Goal: Information Seeking & Learning: Learn about a topic

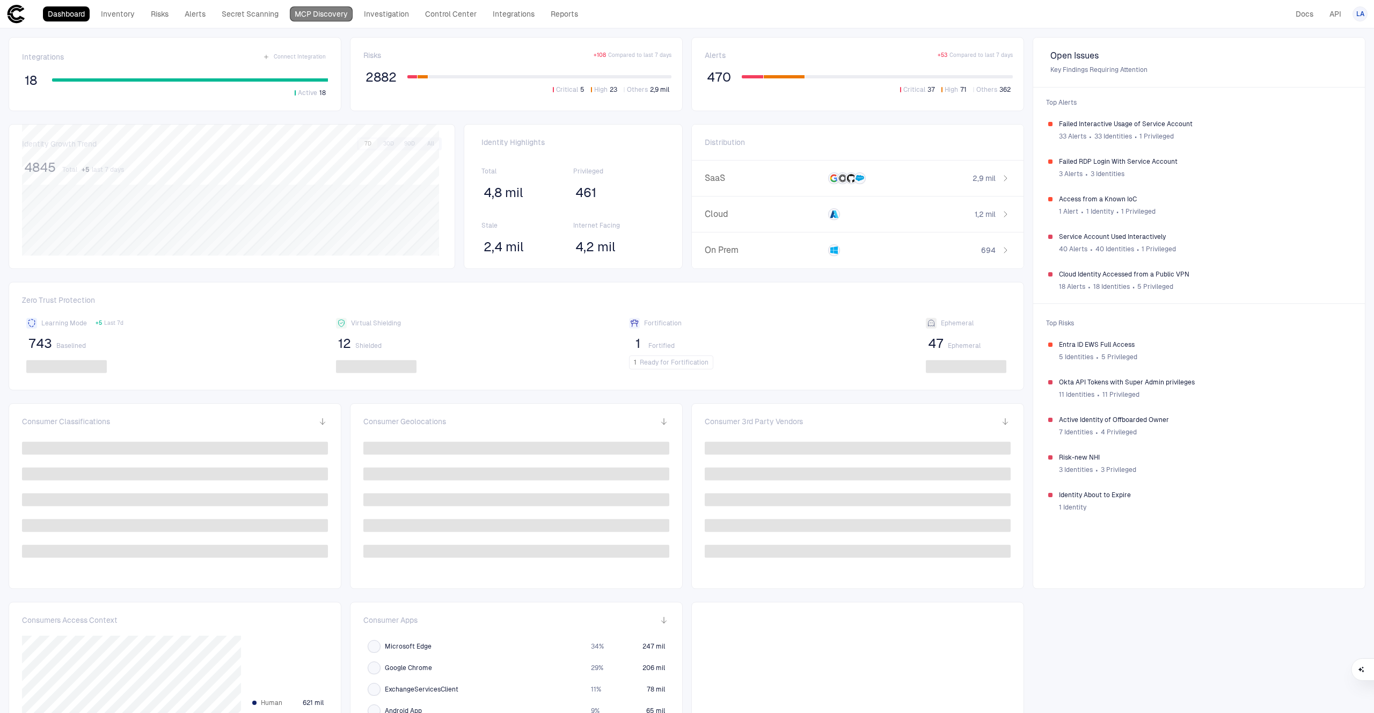
click at [316, 18] on link "MCP Discovery" at bounding box center [321, 13] width 63 height 15
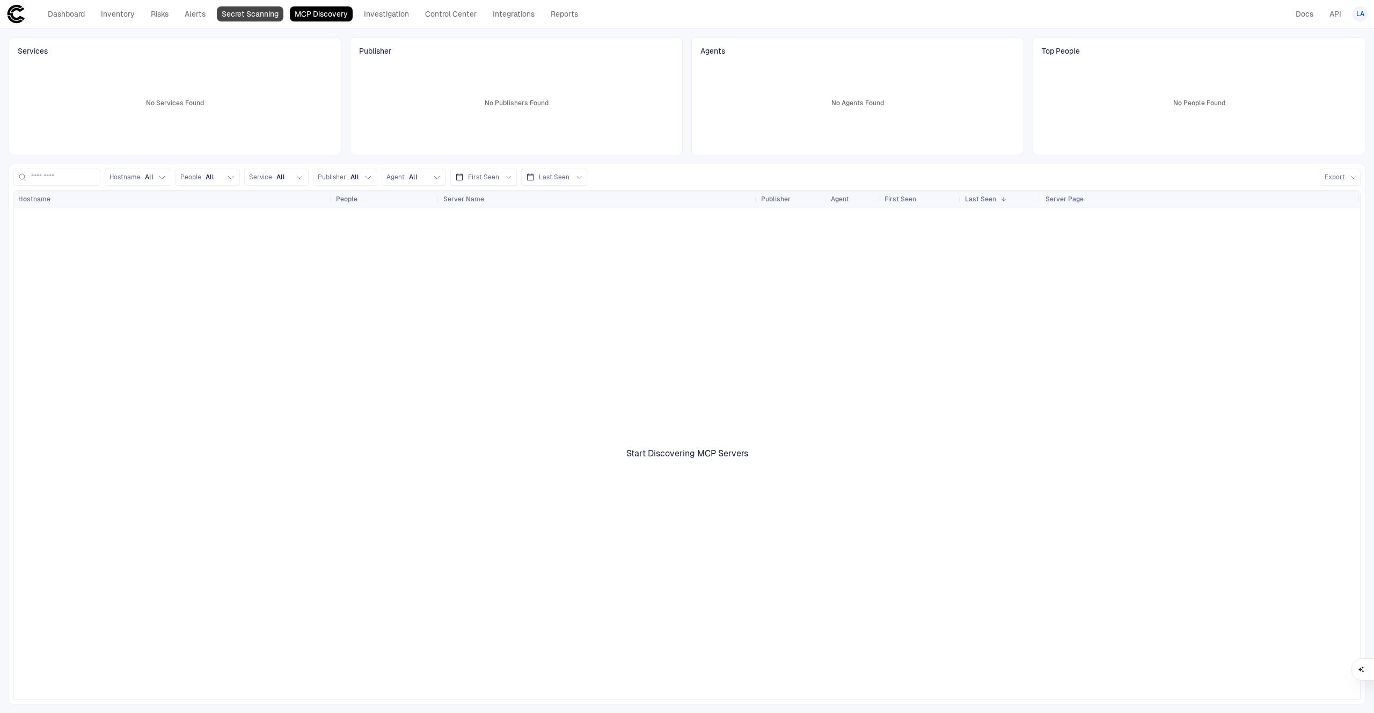
click at [270, 17] on link "Secret Scanning" at bounding box center [250, 13] width 67 height 15
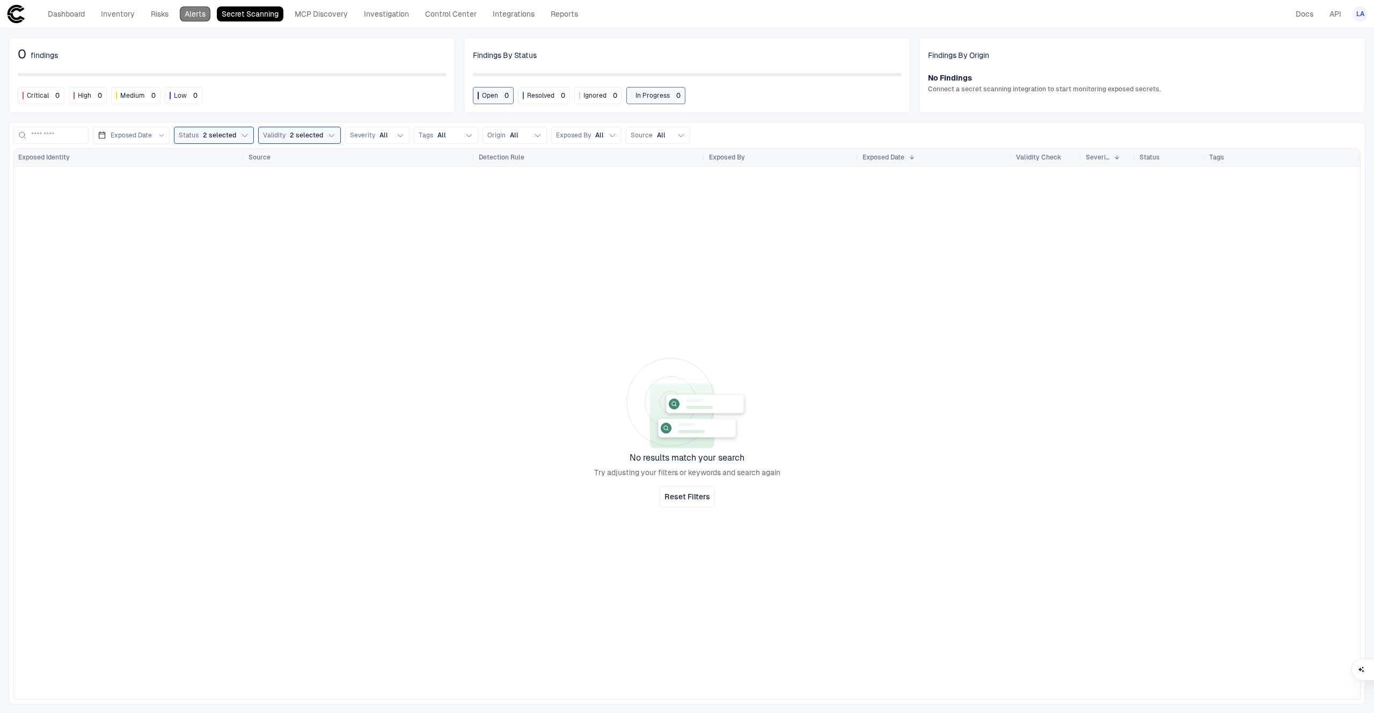
click at [195, 18] on link "Alerts" at bounding box center [195, 13] width 31 height 15
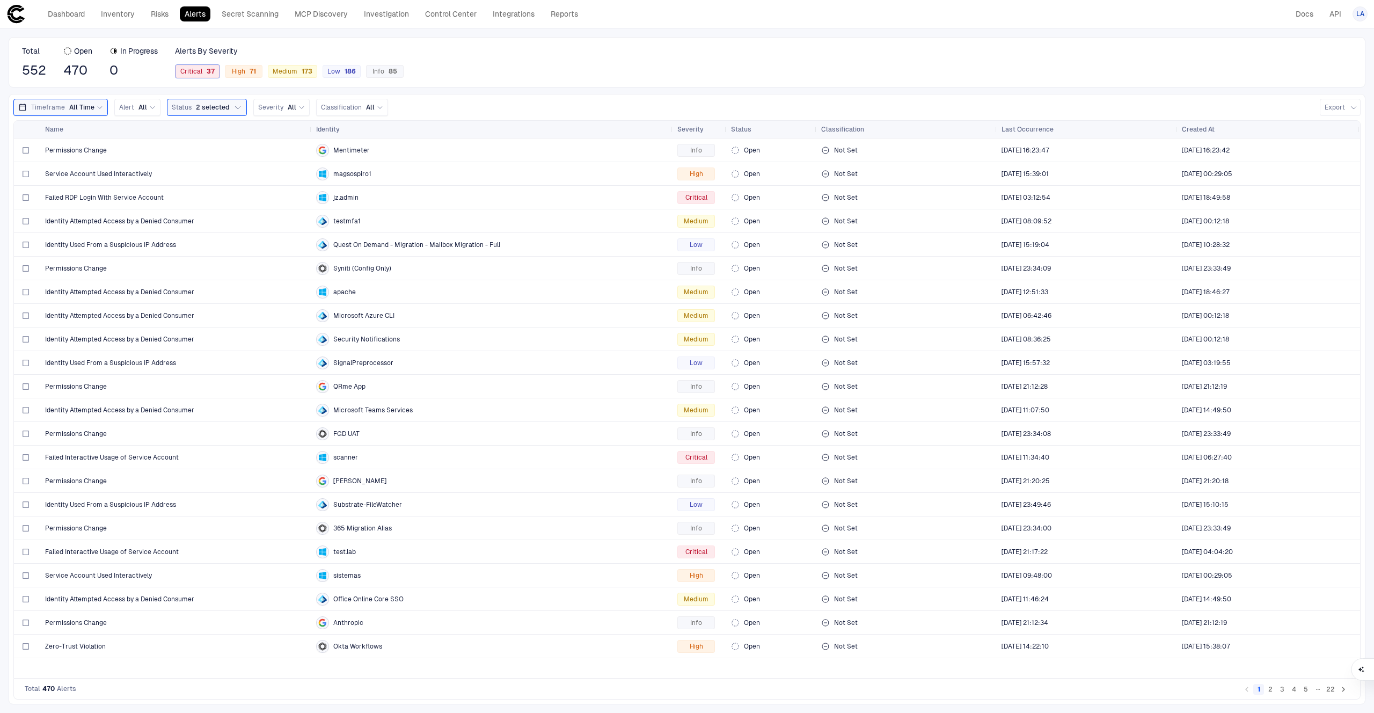
click at [195, 70] on span "Critical 37" at bounding box center [197, 71] width 34 height 9
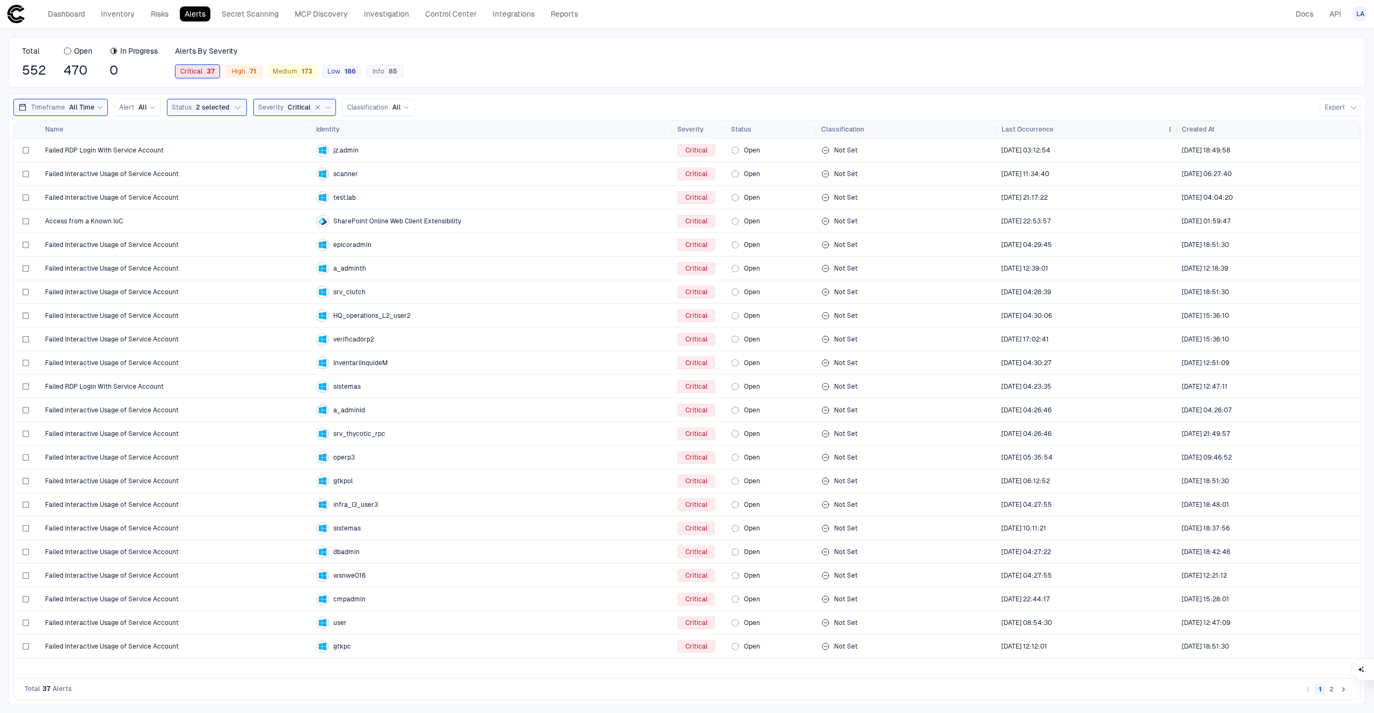
click at [1036, 129] on span "Last Occurrence" at bounding box center [1028, 129] width 52 height 9
click at [90, 114] on div "Timeframe All Time" at bounding box center [60, 107] width 94 height 17
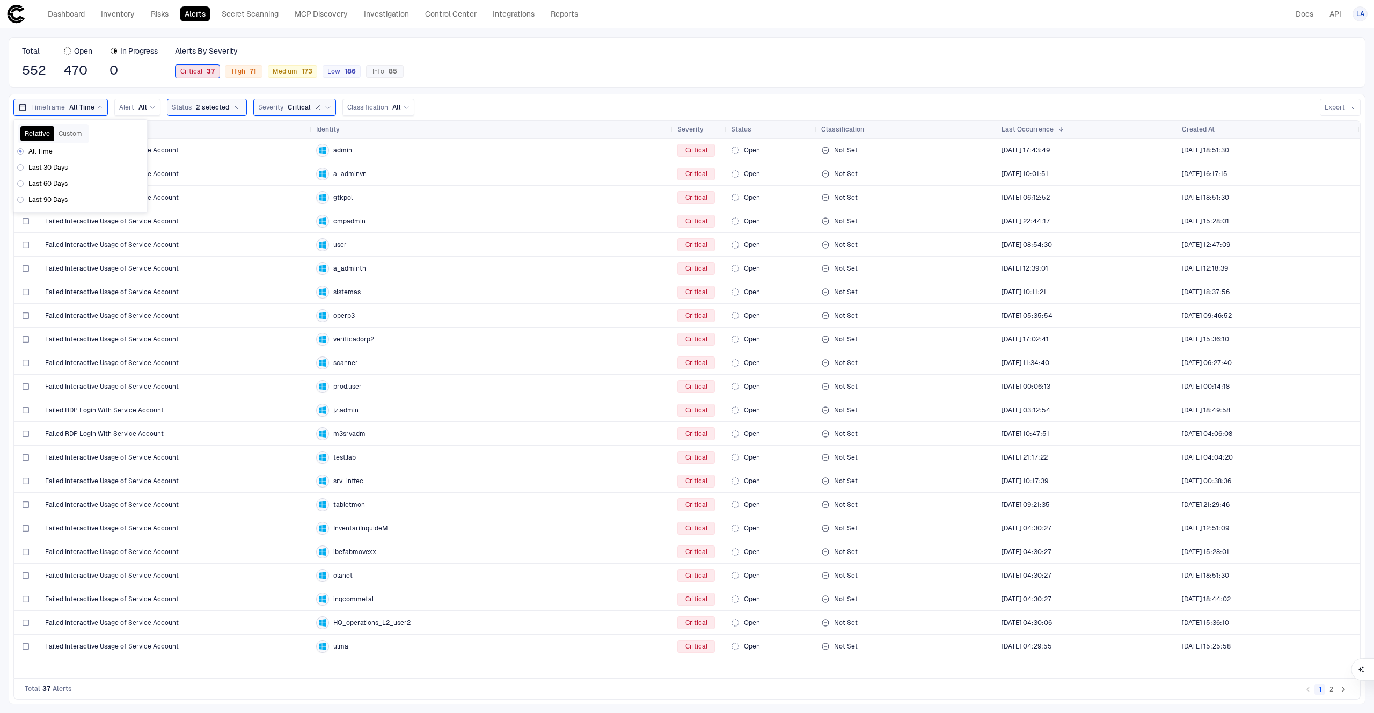
click at [43, 170] on span "Last 30 Days" at bounding box center [47, 167] width 39 height 9
click at [532, 66] on div "Total 552 Open 470 In Progress 0 Alerts By Severity Critical 37 High 71 Medium …" at bounding box center [687, 62] width 1357 height 50
click at [257, 21] on link "Secret Scanning" at bounding box center [250, 13] width 67 height 15
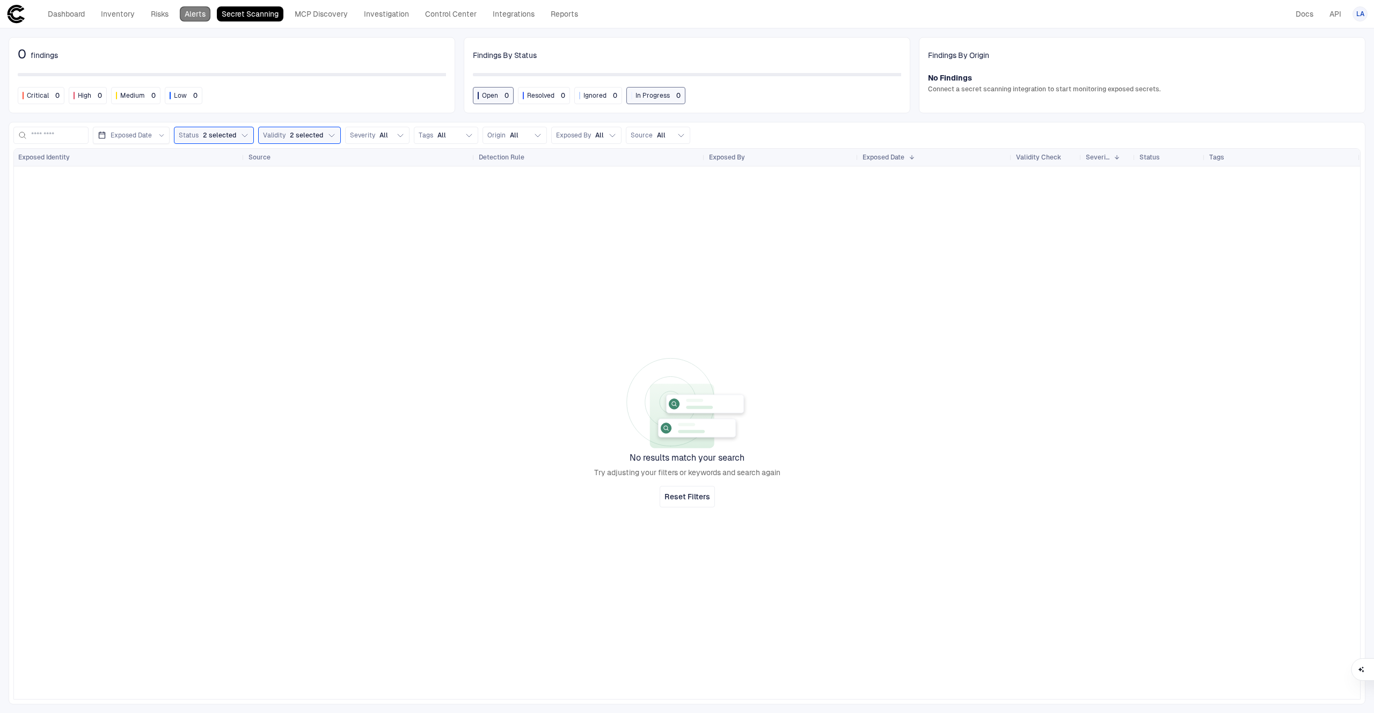
click at [185, 19] on link "Alerts" at bounding box center [195, 13] width 31 height 15
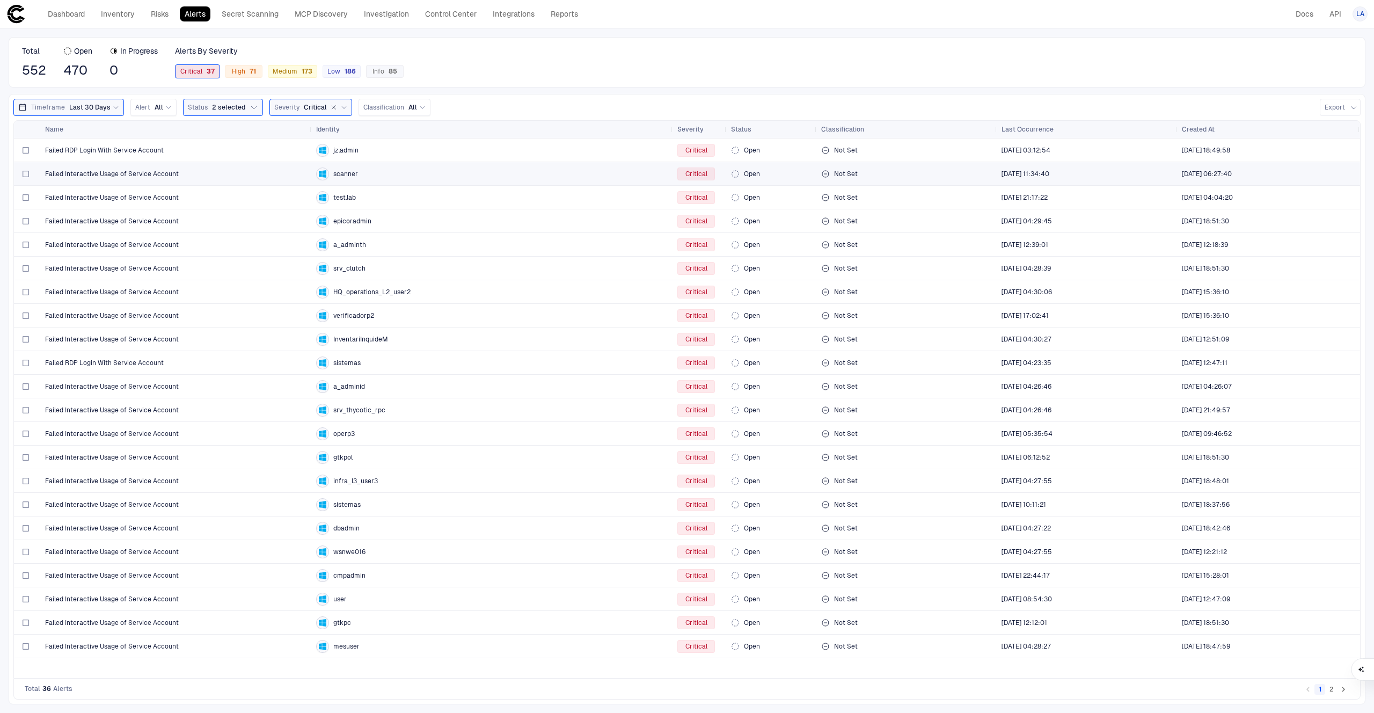
click at [210, 167] on div "Failed Interactive Usage of Service Account" at bounding box center [176, 174] width 262 height 22
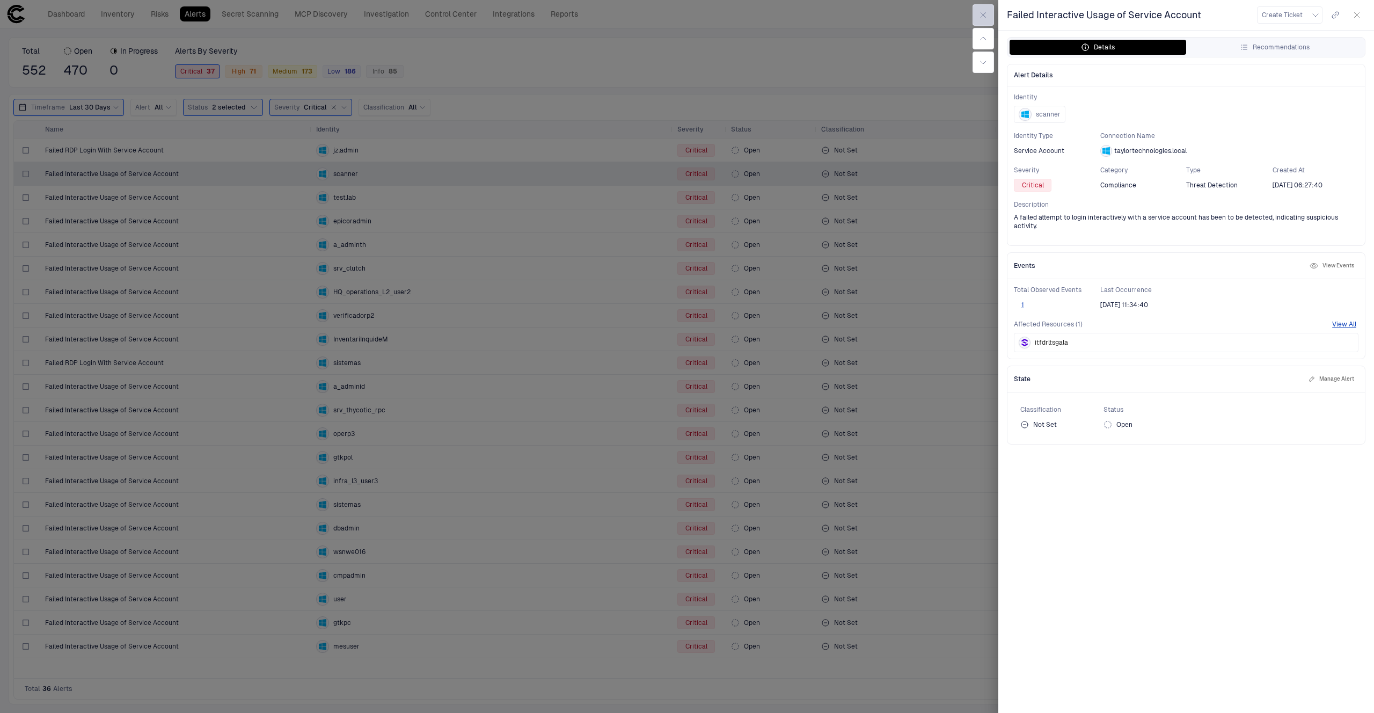
click at [987, 18] on icon "button" at bounding box center [983, 15] width 9 height 9
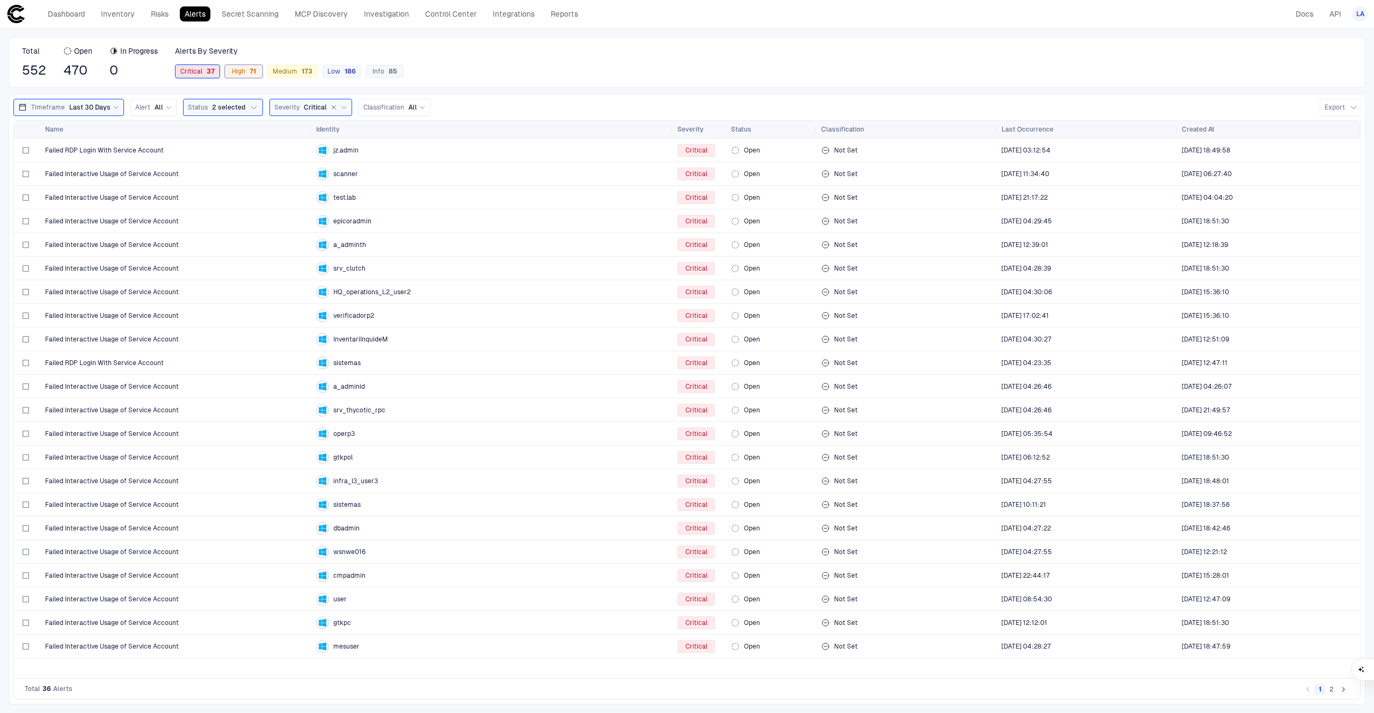
click at [249, 76] on div "High 71" at bounding box center [244, 71] width 38 height 13
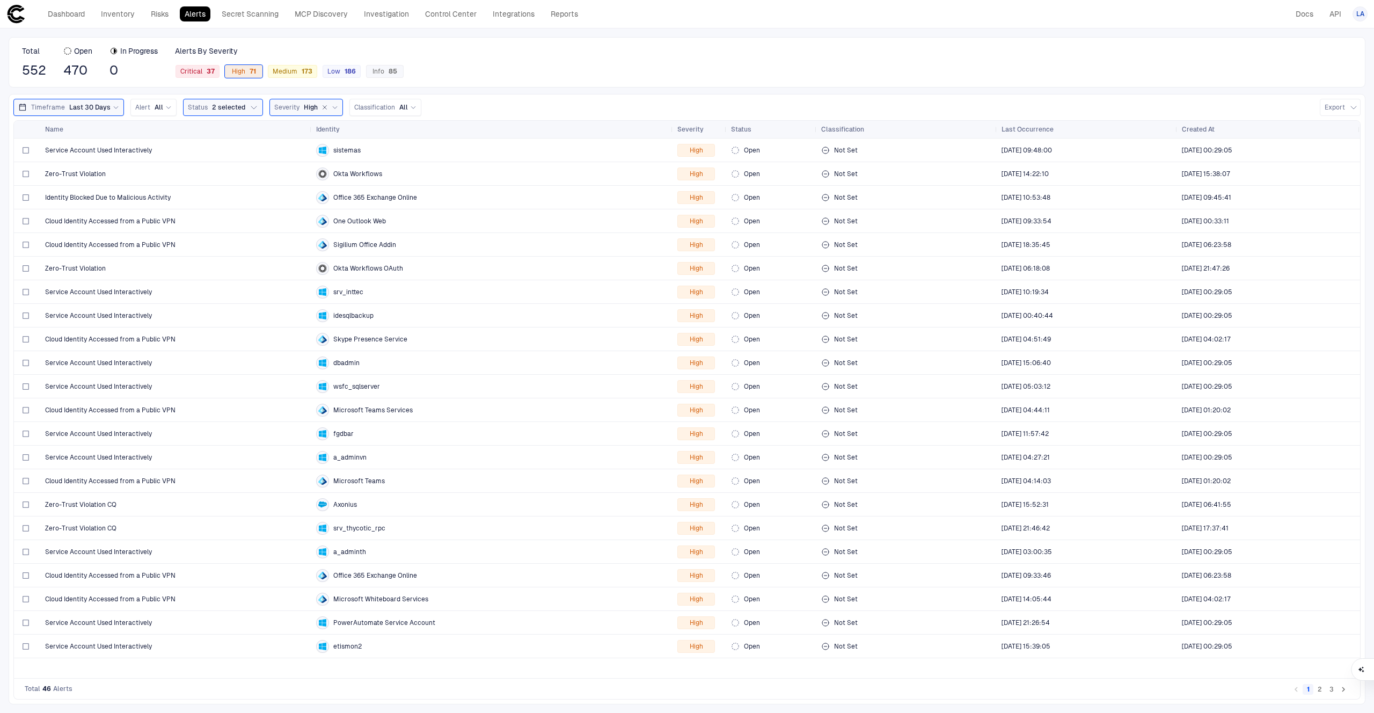
click at [89, 110] on span "Last 30 Days" at bounding box center [89, 107] width 41 height 9
click at [72, 132] on button "Custom" at bounding box center [70, 133] width 32 height 15
click at [71, 172] on input "**********" at bounding box center [68, 172] width 64 height 16
click at [125, 199] on span "Next Month" at bounding box center [125, 198] width 0 height 9
click at [31, 239] on div "1" at bounding box center [29, 238] width 16 height 16
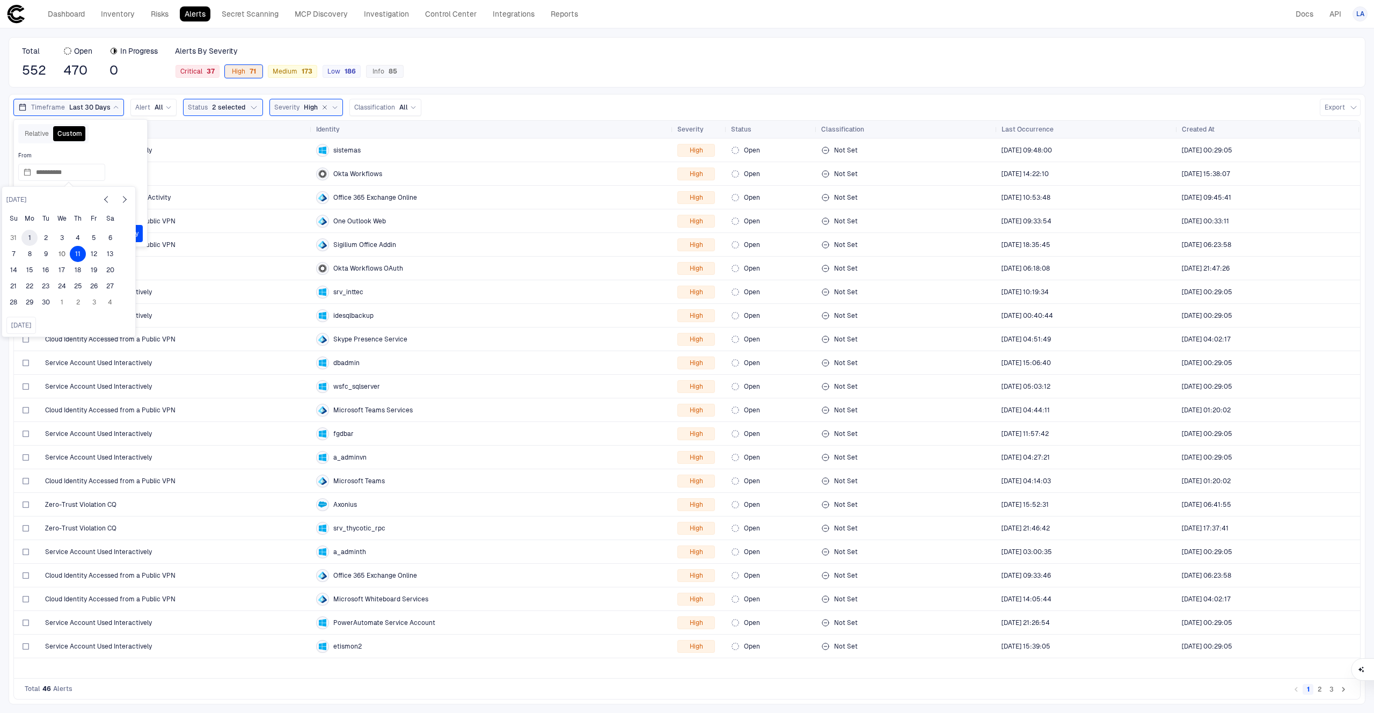
type input "**********"
click at [134, 232] on button "Apply" at bounding box center [130, 233] width 25 height 17
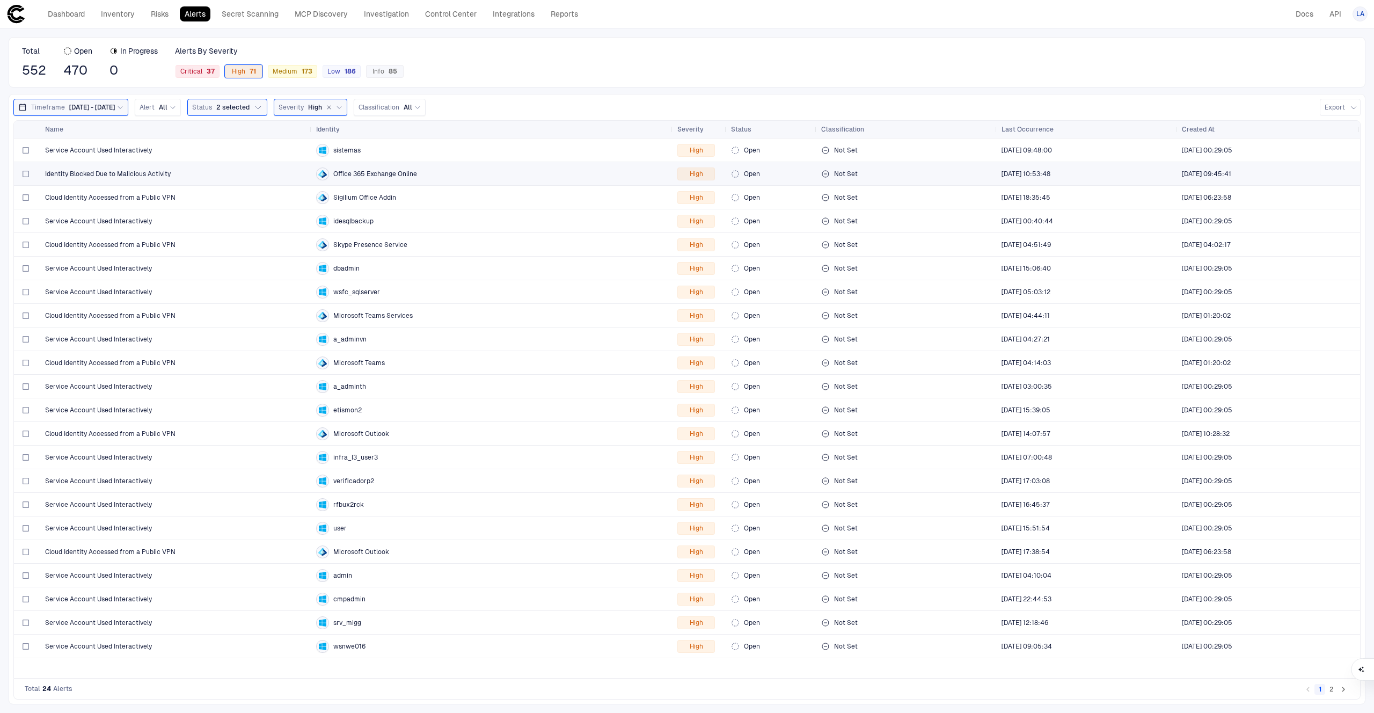
click at [124, 173] on span "Identity Blocked Due to Malicious Activity" at bounding box center [108, 174] width 126 height 9
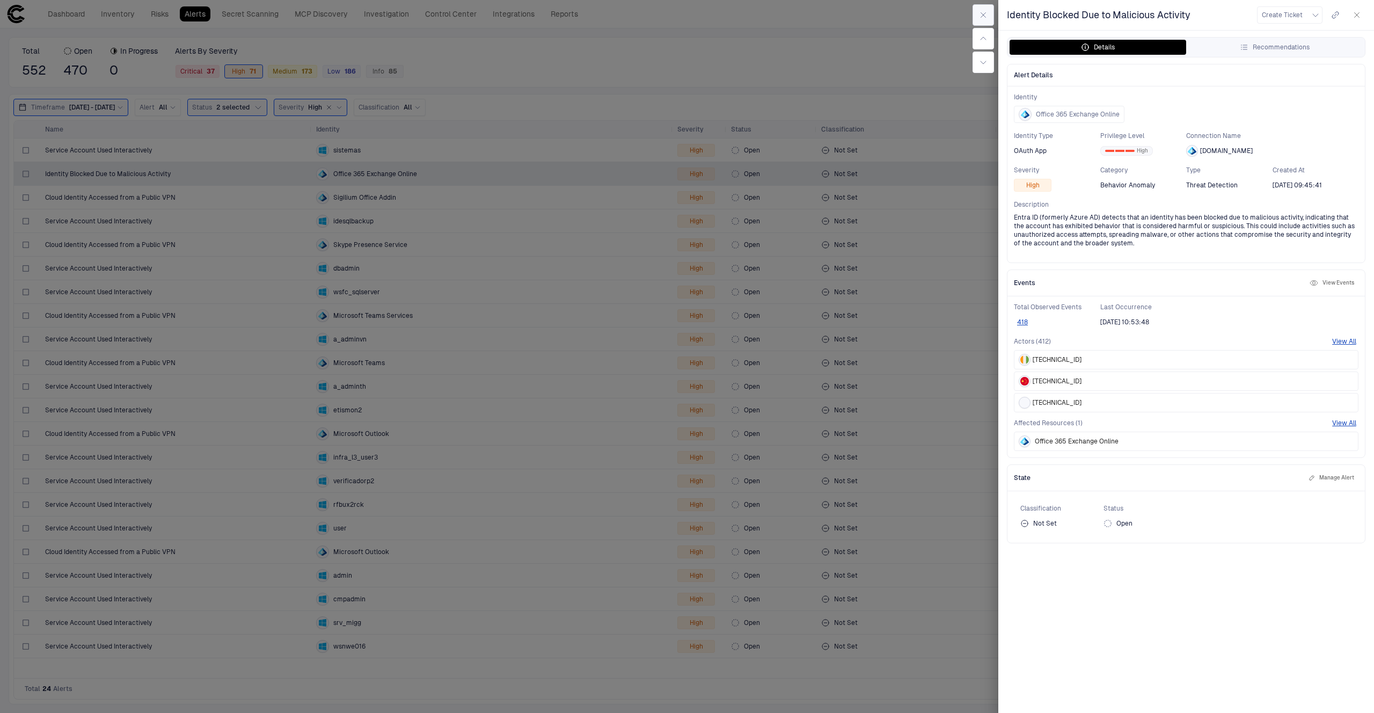
click at [989, 18] on button "button" at bounding box center [983, 14] width 21 height 21
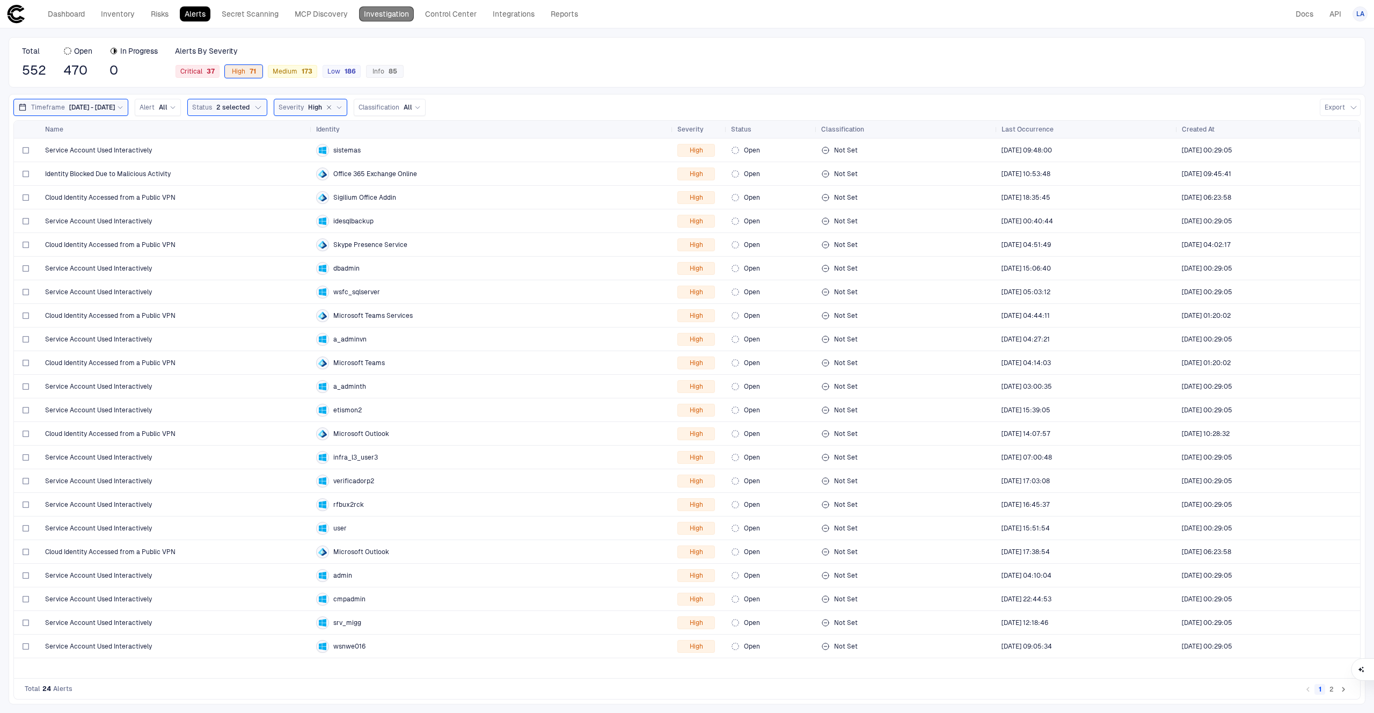
click at [394, 17] on link "Investigation" at bounding box center [386, 13] width 55 height 15
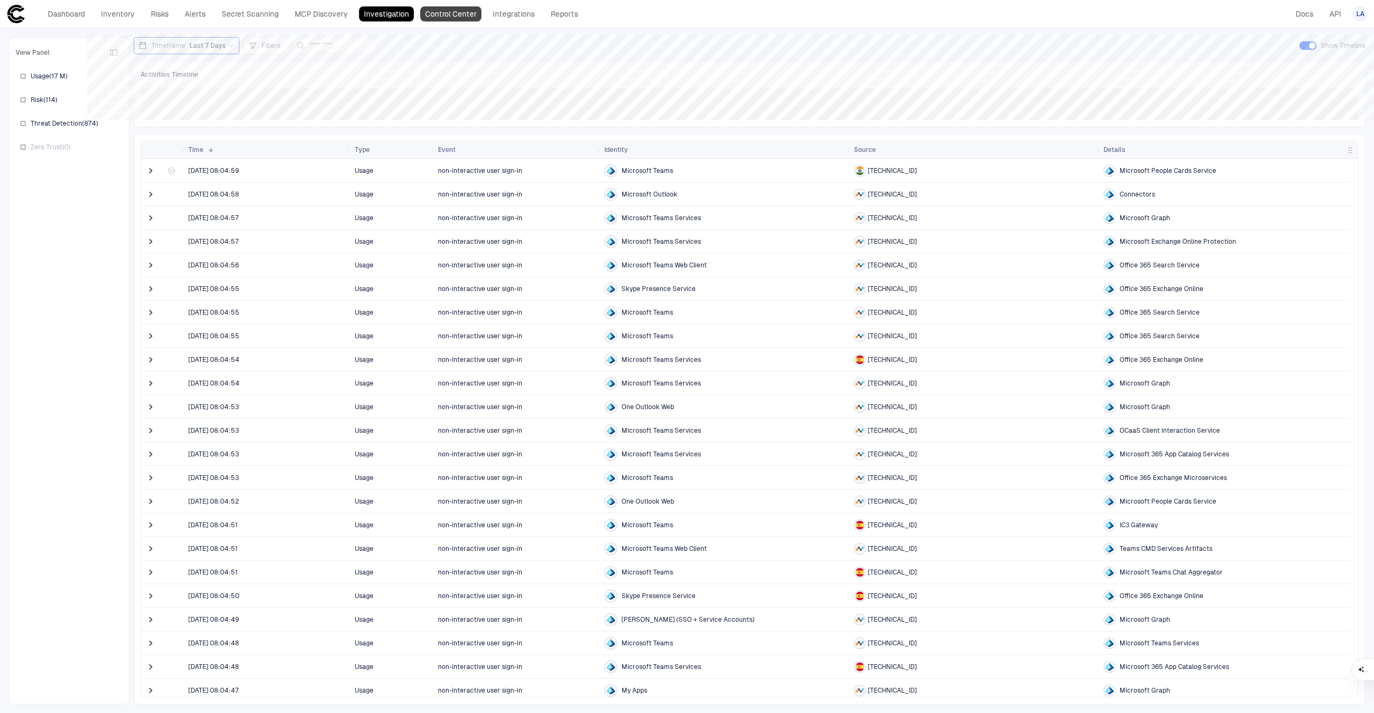
click at [445, 14] on link "Control Center" at bounding box center [450, 13] width 61 height 15
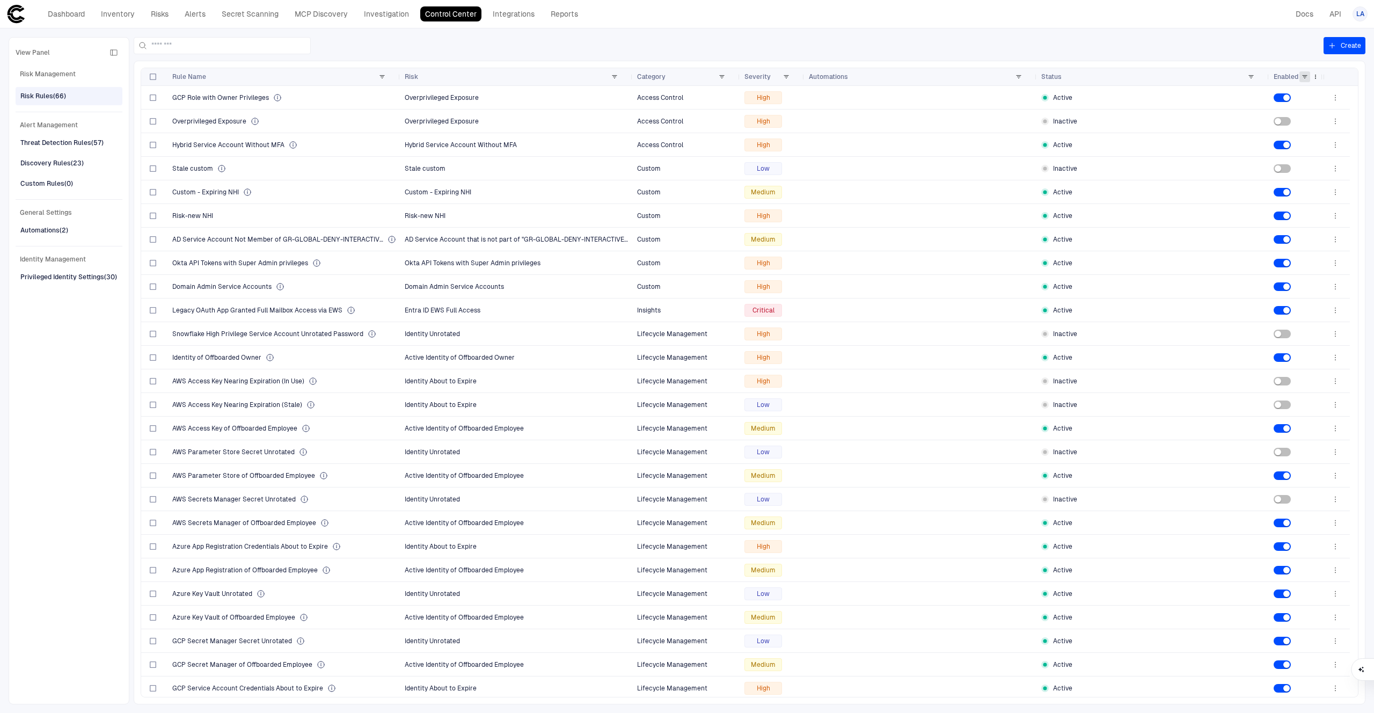
click at [1304, 77] on span at bounding box center [1305, 77] width 6 height 6
click at [1282, 119] on div "(Select All)" at bounding box center [1308, 118] width 84 height 9
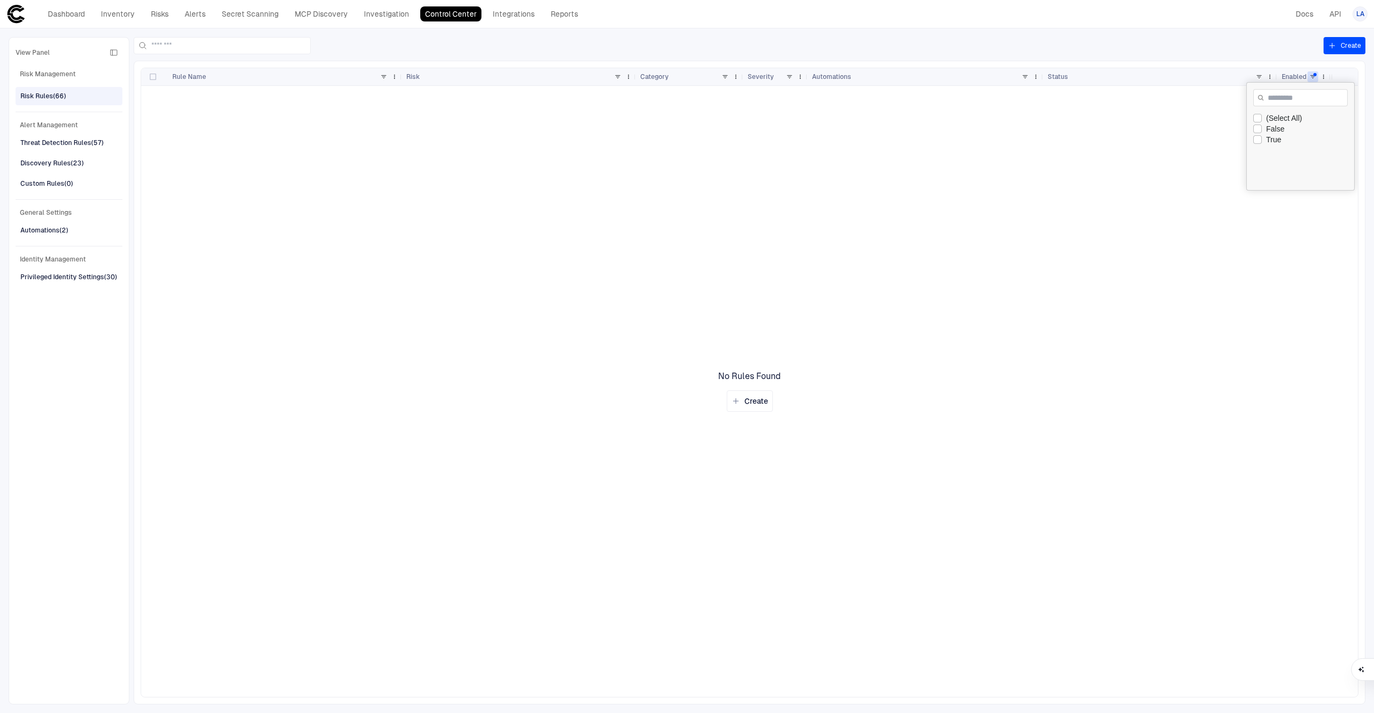
click at [1273, 142] on div "True" at bounding box center [1308, 139] width 84 height 9
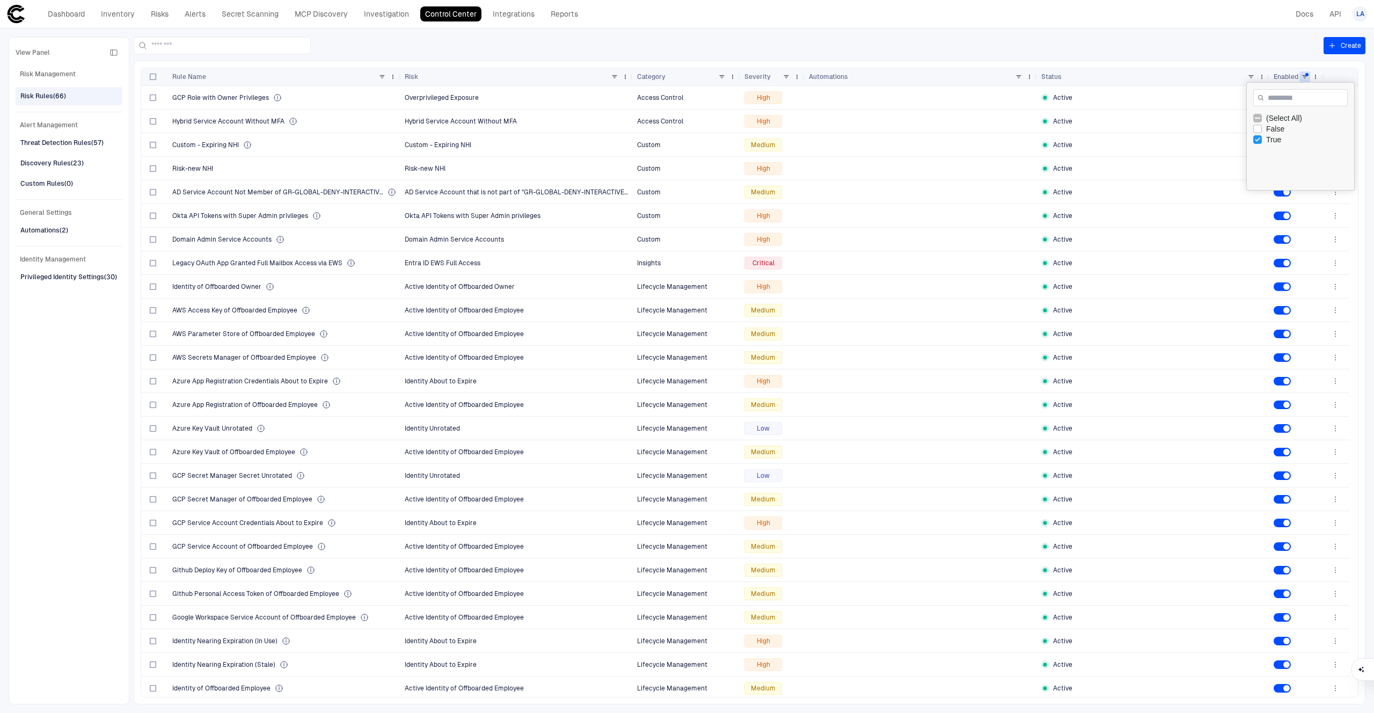
click at [1279, 141] on div "True" at bounding box center [1308, 139] width 84 height 9
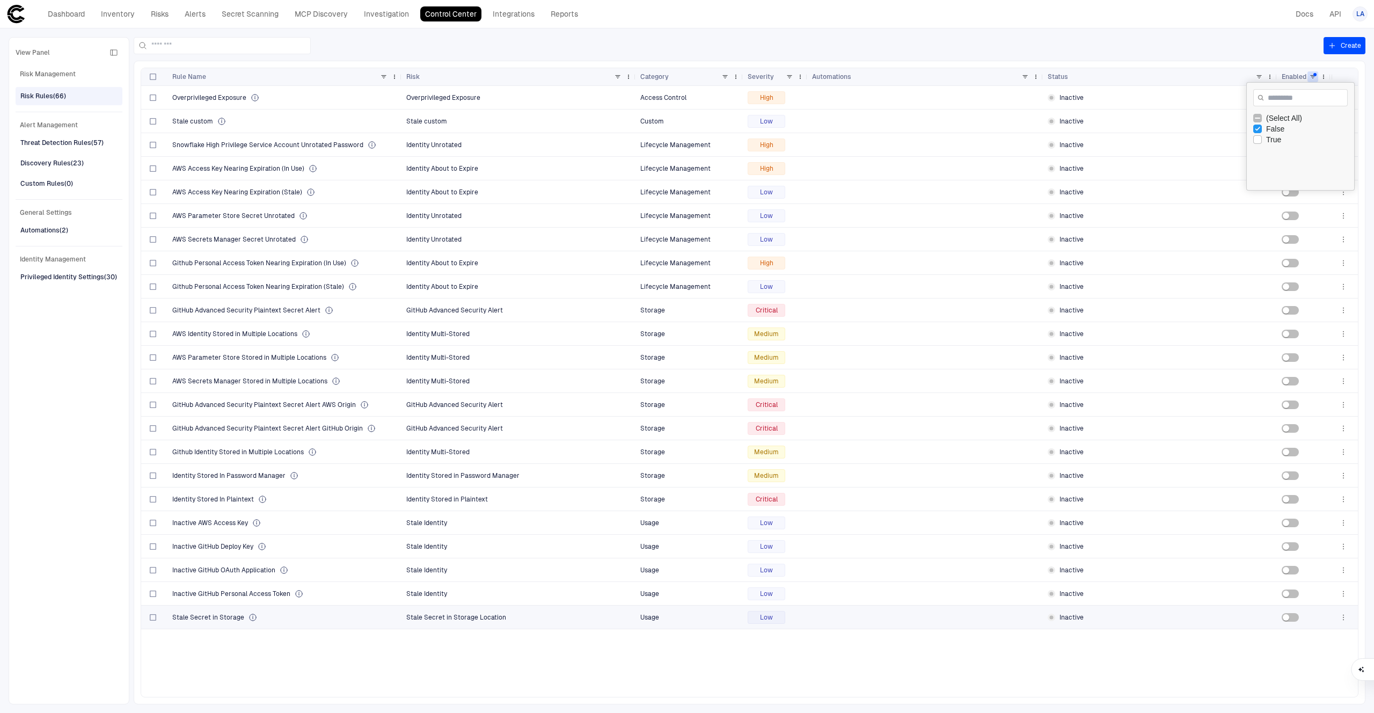
click at [217, 616] on span "Stale Secret in Storage" at bounding box center [208, 617] width 72 height 9
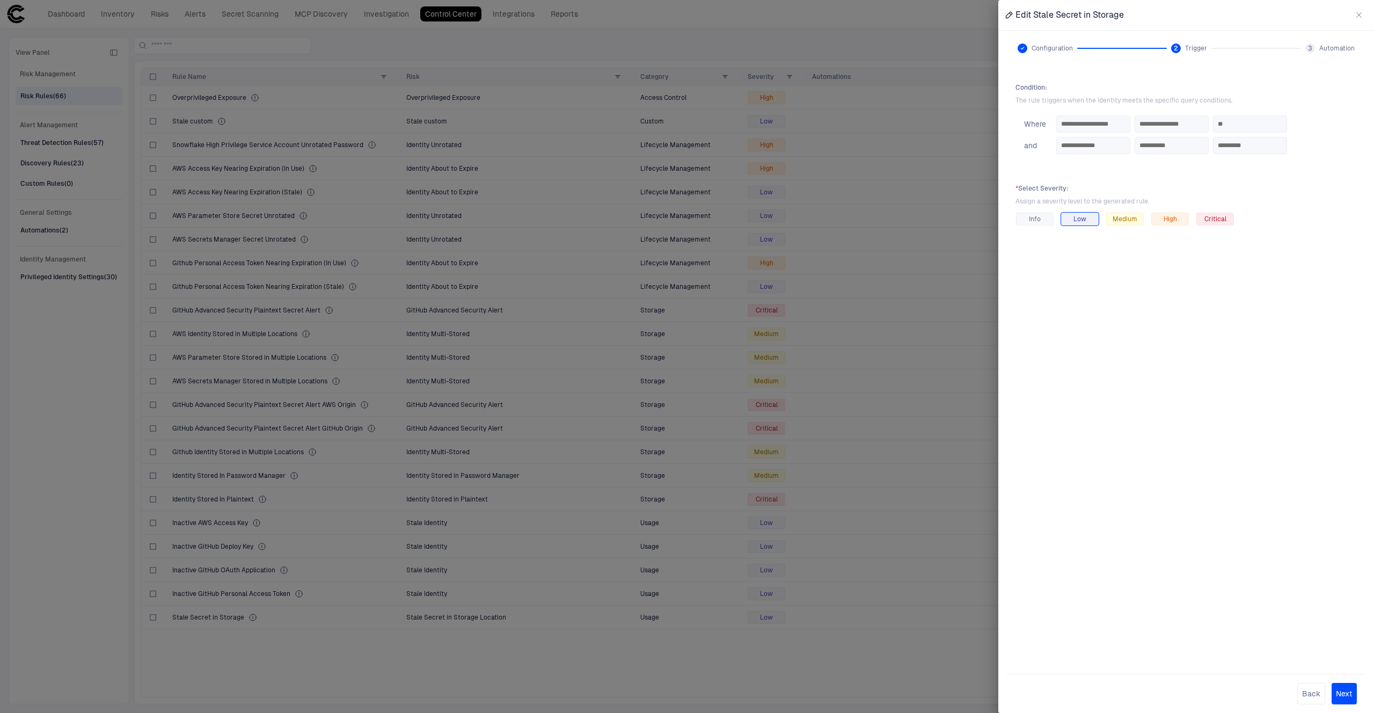
drag, startPoint x: 1360, startPoint y: 17, endPoint x: 1293, endPoint y: 19, distance: 66.6
click at [1360, 17] on icon "button" at bounding box center [1359, 15] width 9 height 9
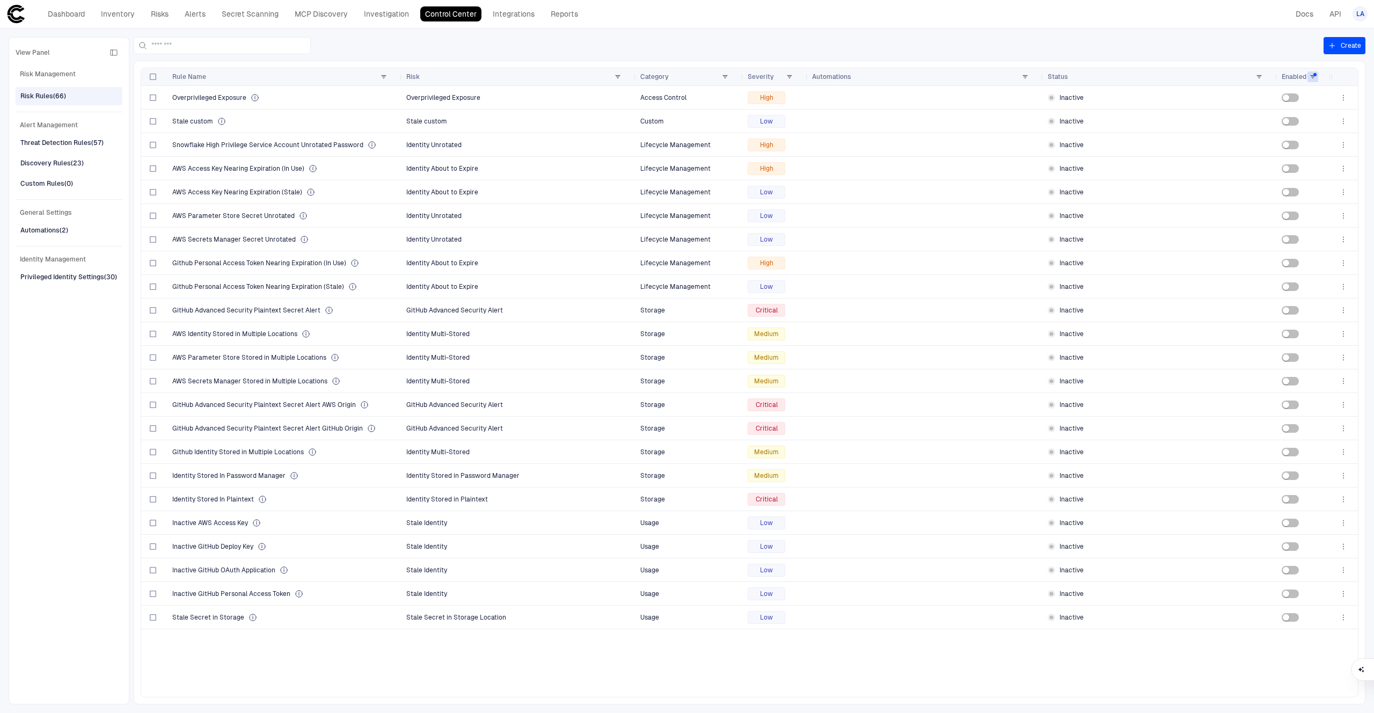
click at [43, 83] on div "View Panel Risk Management Risk Rules (66) Alert Management Threat Detection Ru…" at bounding box center [69, 370] width 107 height 653
click at [55, 74] on span "Risk Management" at bounding box center [69, 74] width 107 height 13
click at [49, 122] on span "Alert Management" at bounding box center [69, 125] width 107 height 13
click at [60, 148] on span "Threat Detection Rules (57)" at bounding box center [61, 143] width 83 height 14
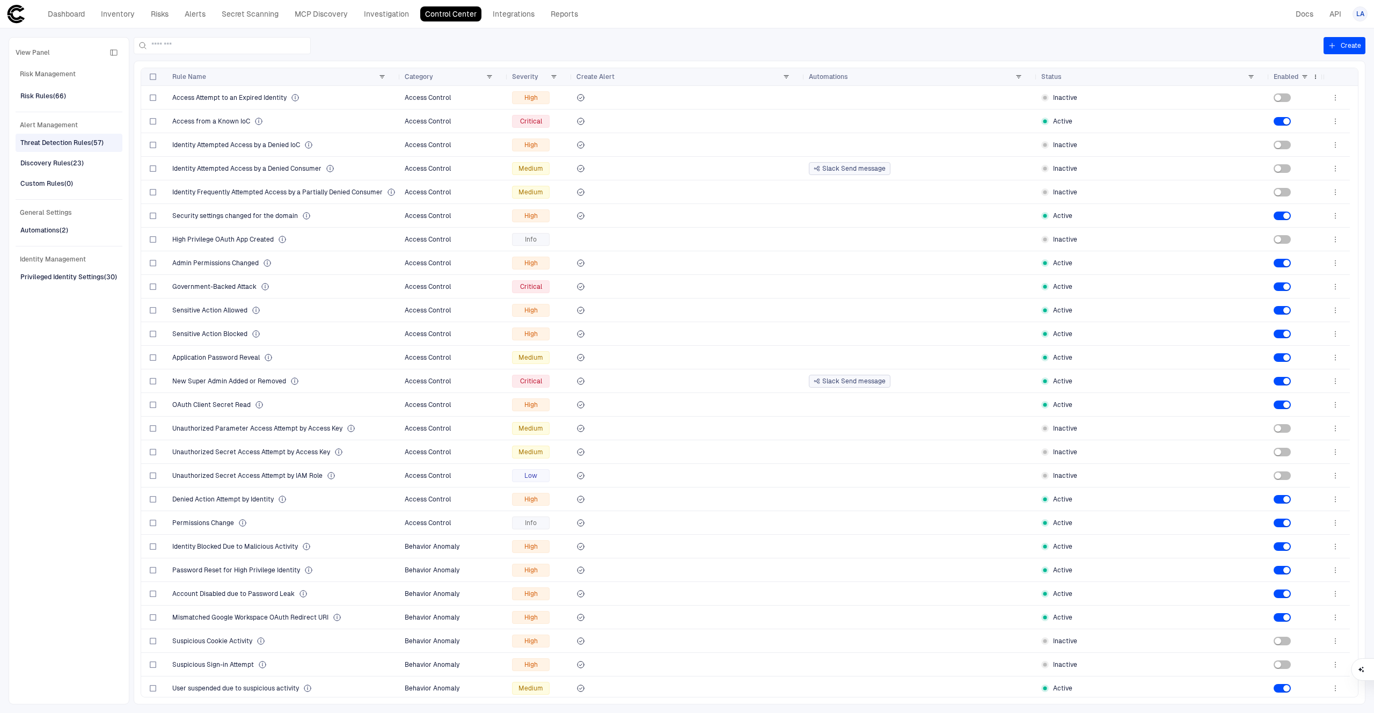
click at [1291, 84] on div "Enabled" at bounding box center [1296, 76] width 45 height 17
click at [1314, 78] on span at bounding box center [1315, 77] width 6 height 6
click at [1306, 78] on span at bounding box center [1305, 77] width 6 height 6
click at [1290, 120] on div "(Select All)" at bounding box center [1308, 118] width 84 height 9
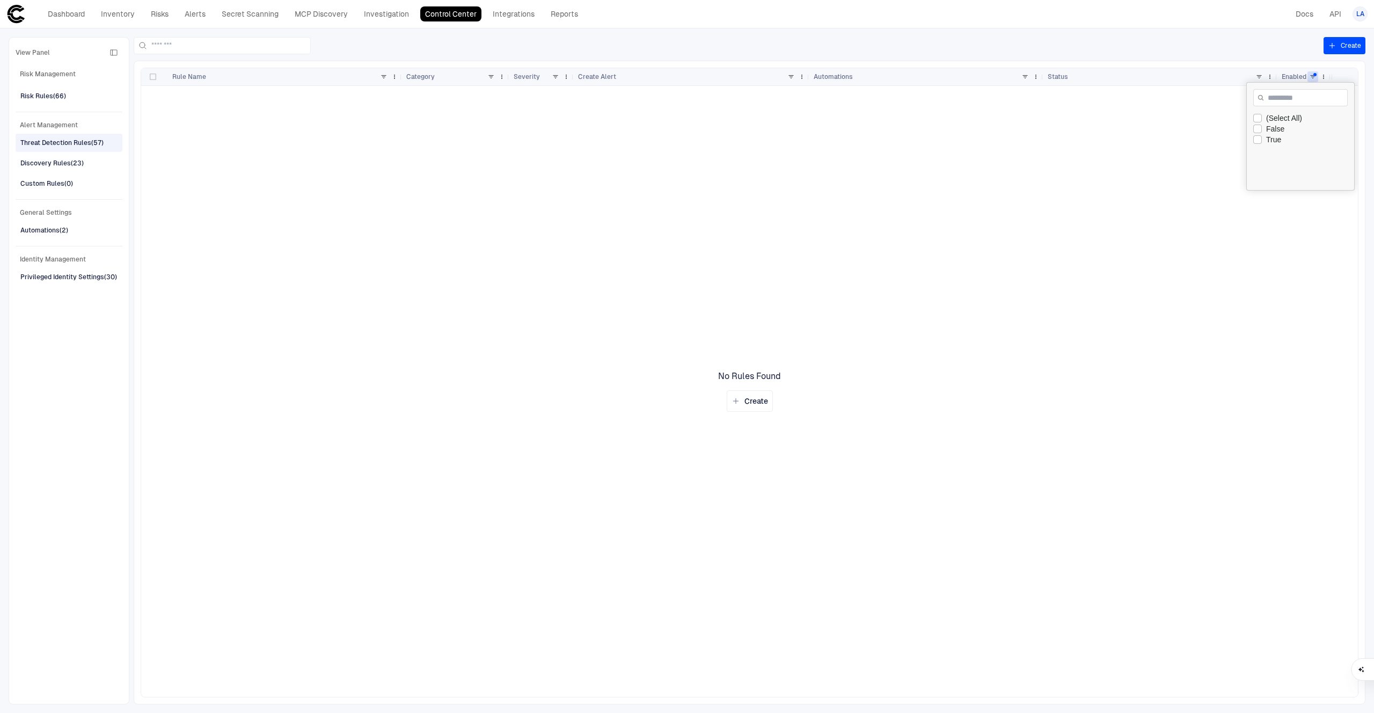
click at [1270, 130] on div "False" at bounding box center [1308, 129] width 84 height 9
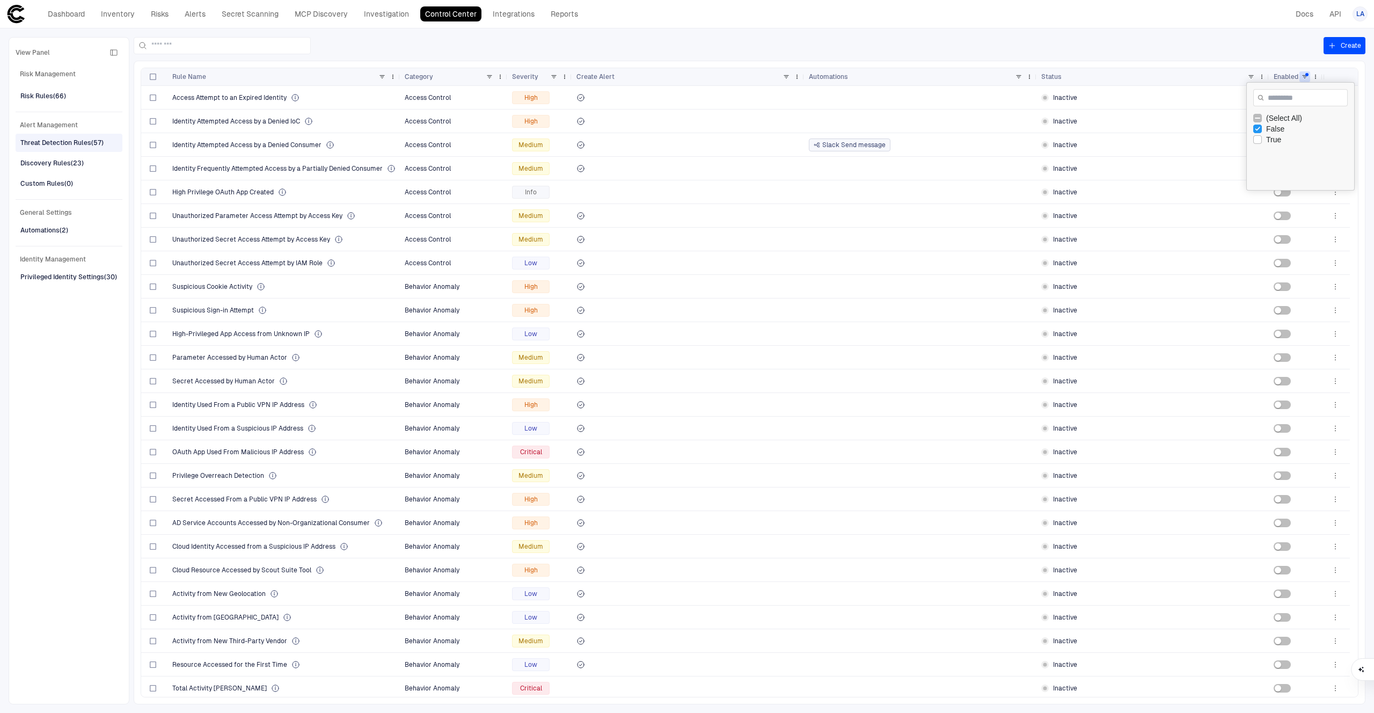
click at [1270, 130] on div "False" at bounding box center [1308, 129] width 84 height 9
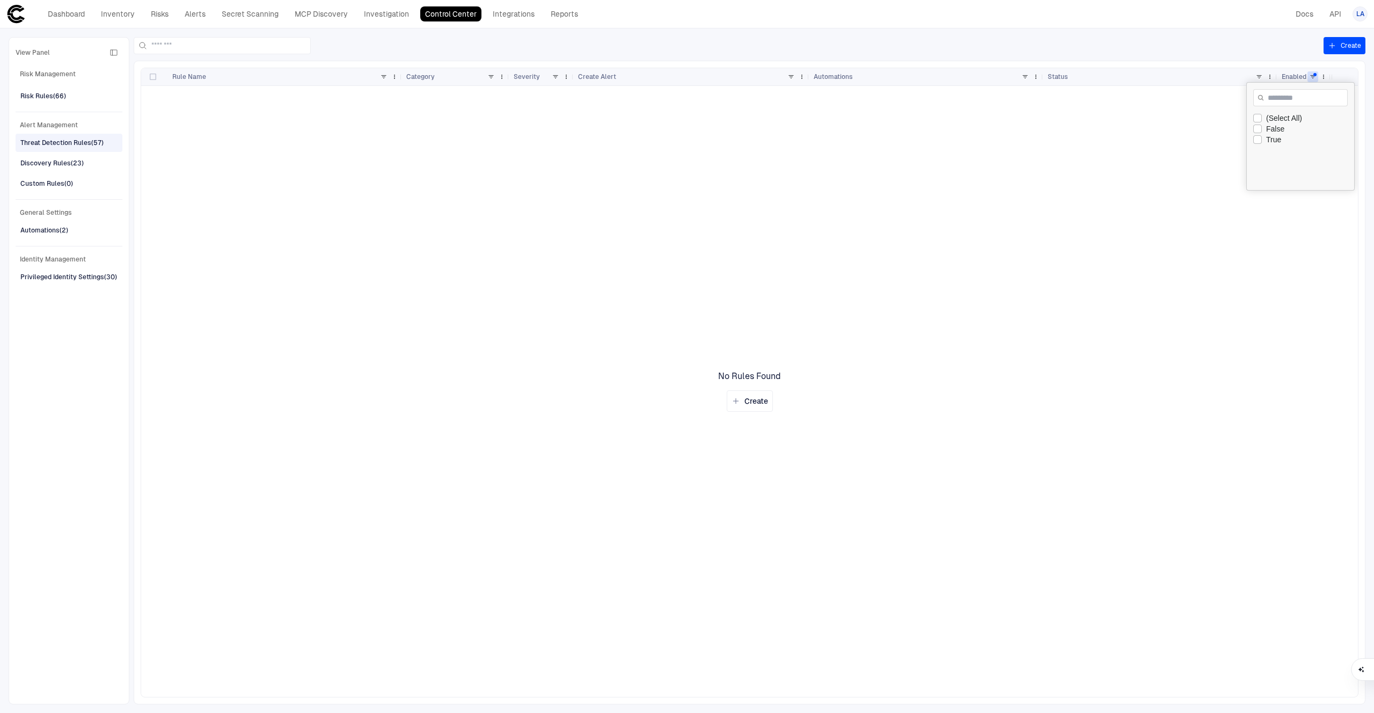
click at [1270, 142] on div "True" at bounding box center [1308, 139] width 84 height 9
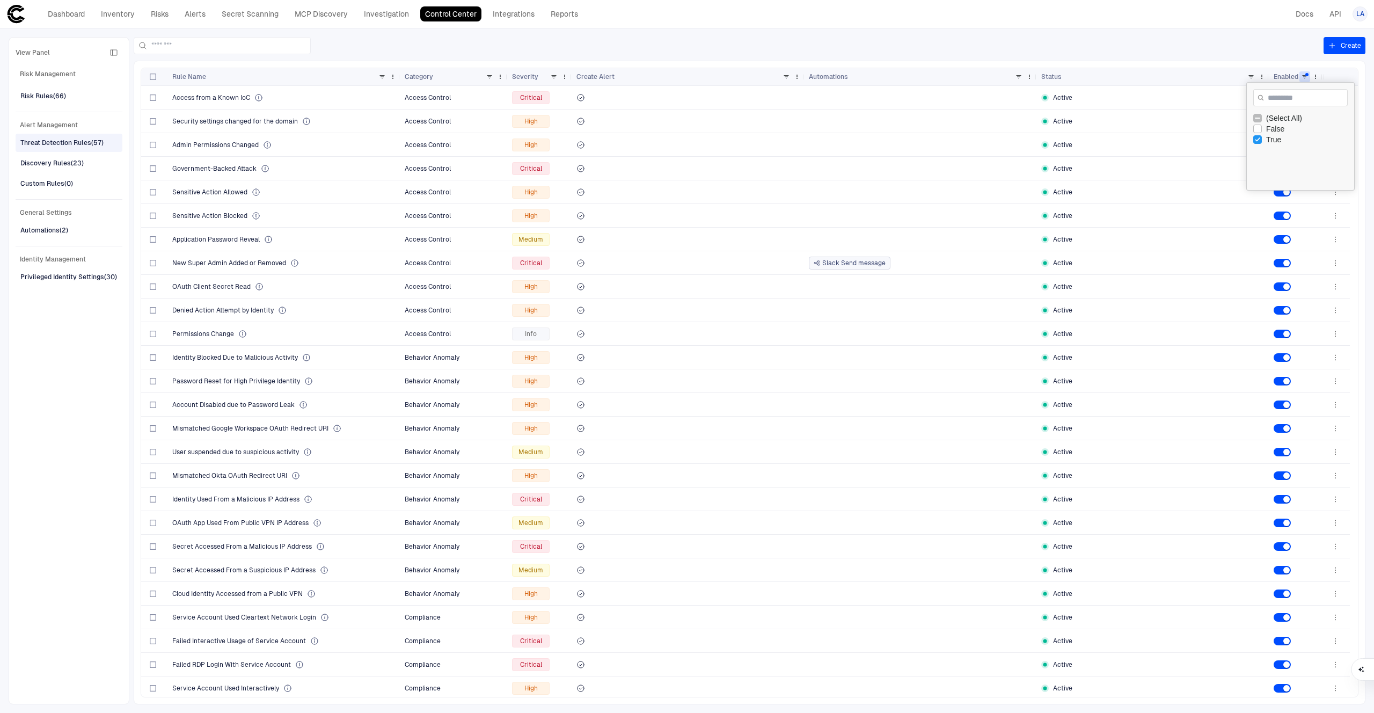
click at [1262, 141] on div "True" at bounding box center [1303, 139] width 101 height 11
